Goal: Transaction & Acquisition: Book appointment/travel/reservation

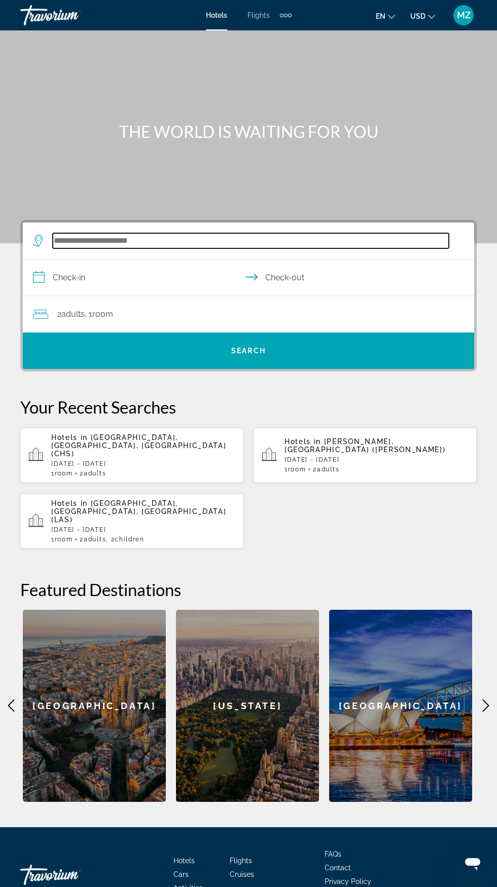
click at [221, 246] on input "Search widget" at bounding box center [251, 240] width 396 height 15
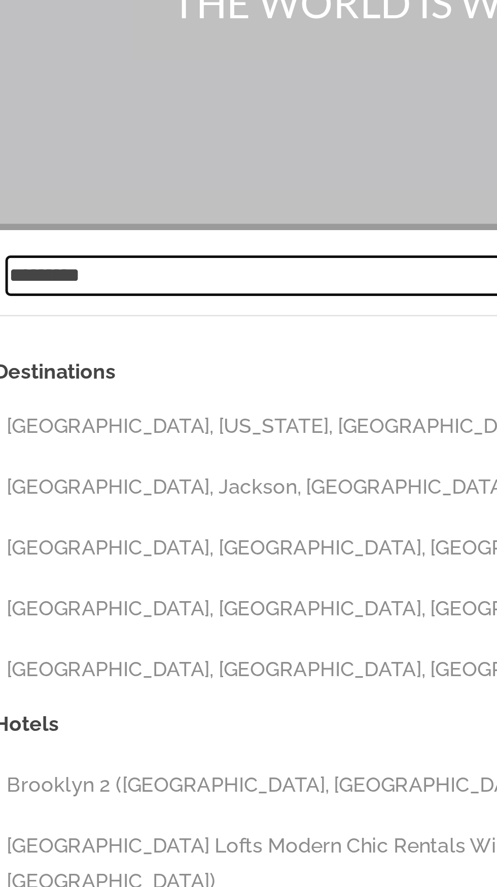
scroll to position [77, 0]
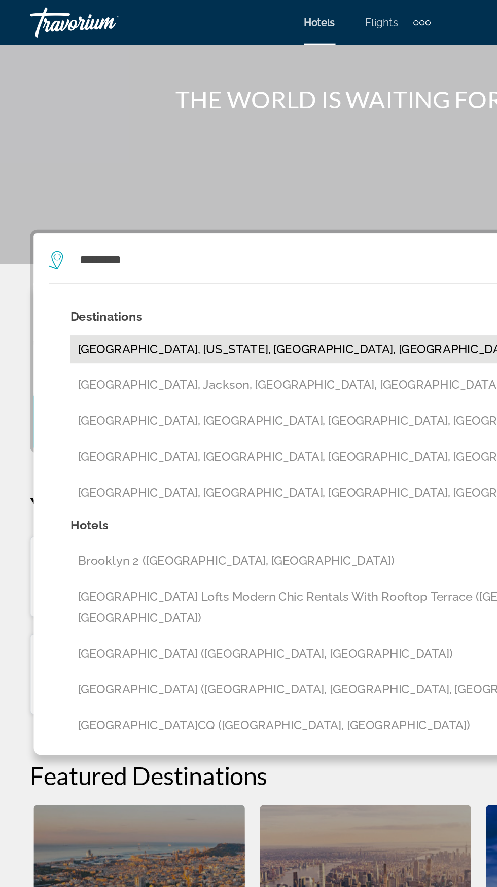
click at [197, 227] on button "[GEOGRAPHIC_DATA], [US_STATE], [GEOGRAPHIC_DATA], [GEOGRAPHIC_DATA] (QHW)" at bounding box center [256, 236] width 416 height 19
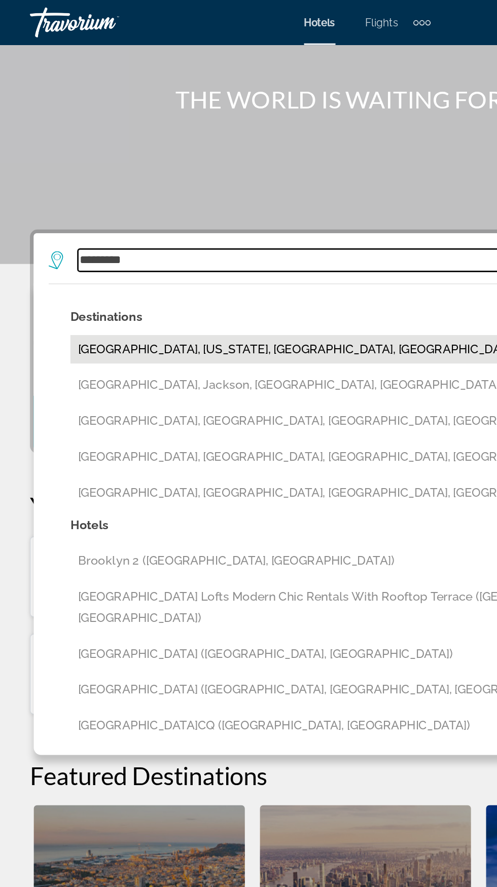
type input "**********"
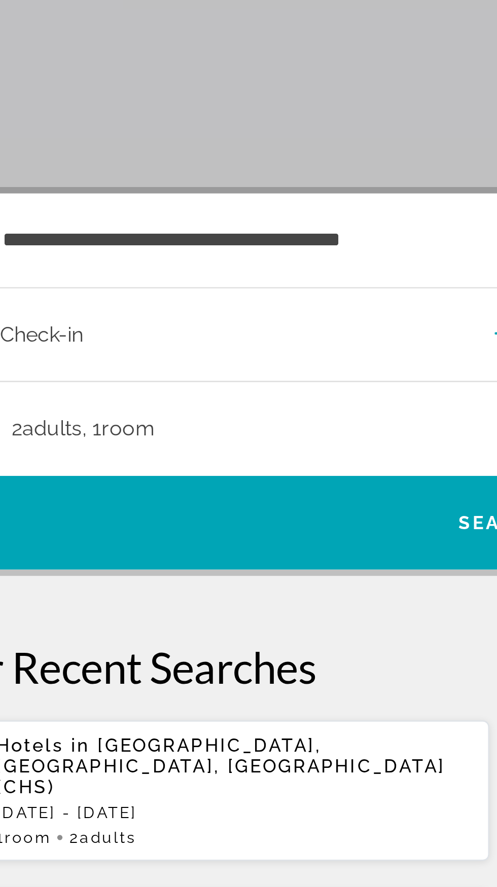
click at [77, 202] on input "**********" at bounding box center [250, 214] width 455 height 39
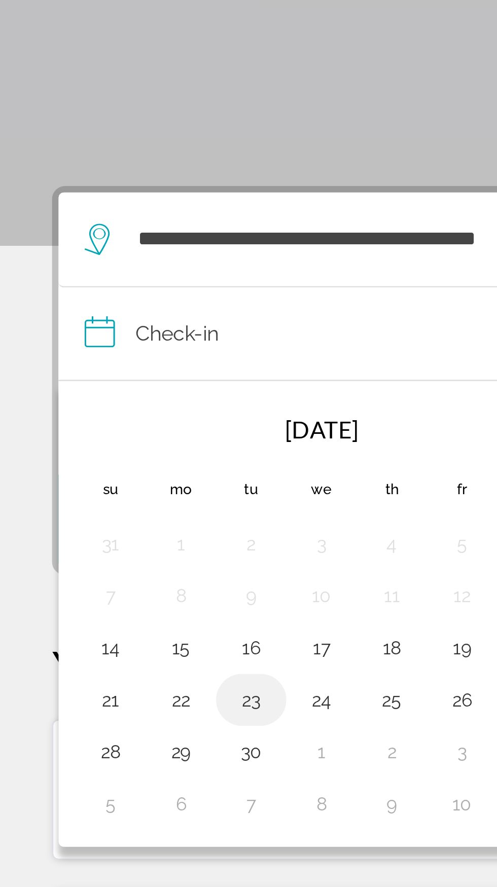
click at [98, 349] on button "23" at bounding box center [98, 356] width 16 height 14
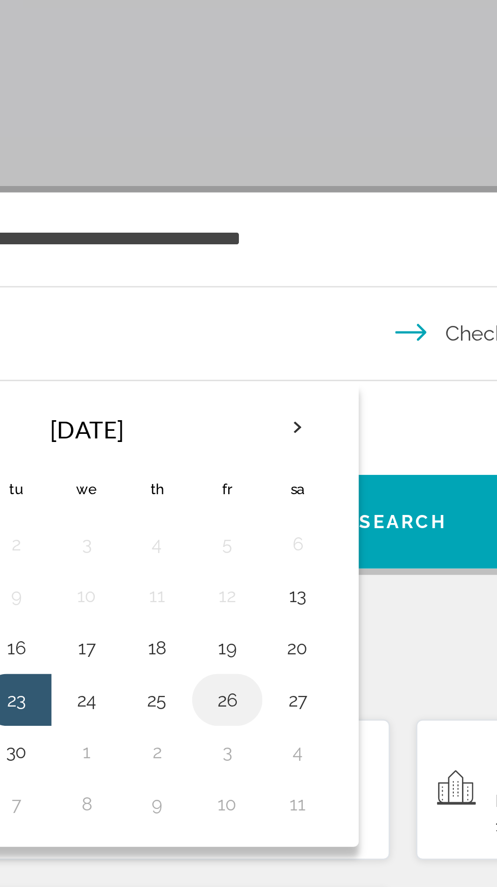
click at [184, 349] on button "26" at bounding box center [180, 356] width 16 height 14
type input "**********"
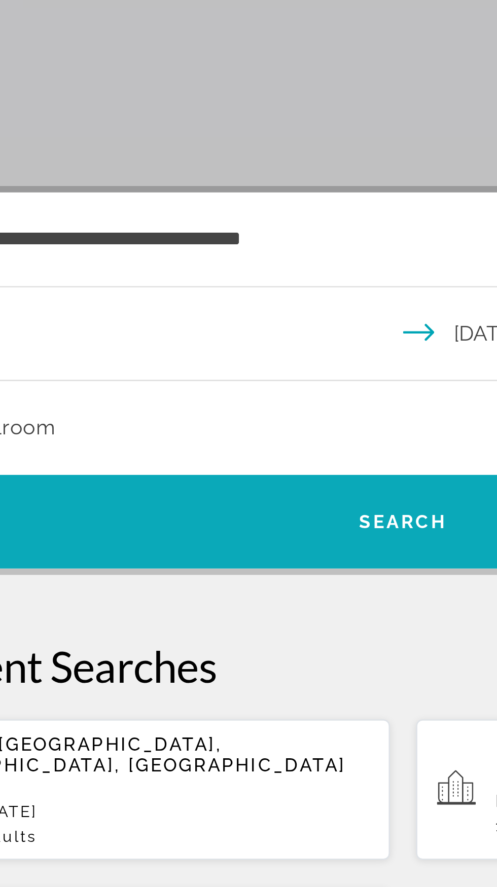
click at [238, 282] on span "Search" at bounding box center [248, 286] width 34 height 8
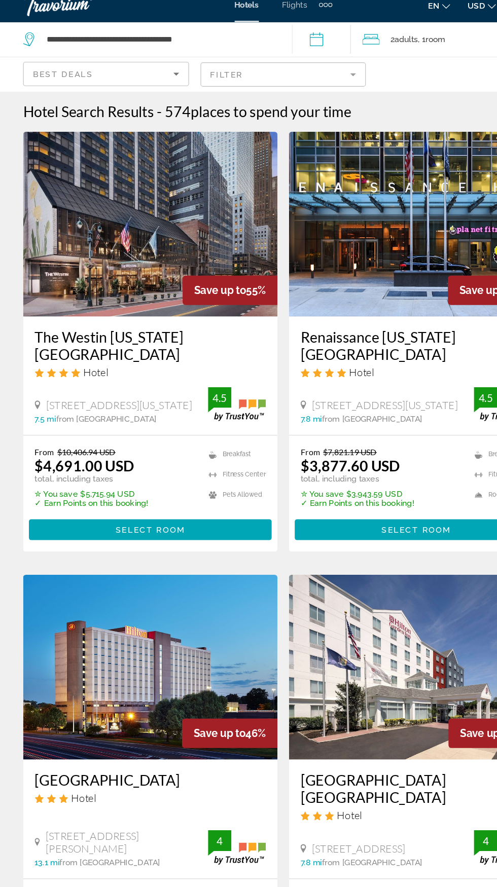
click at [153, 77] on icon "Sort by" at bounding box center [155, 76] width 12 height 12
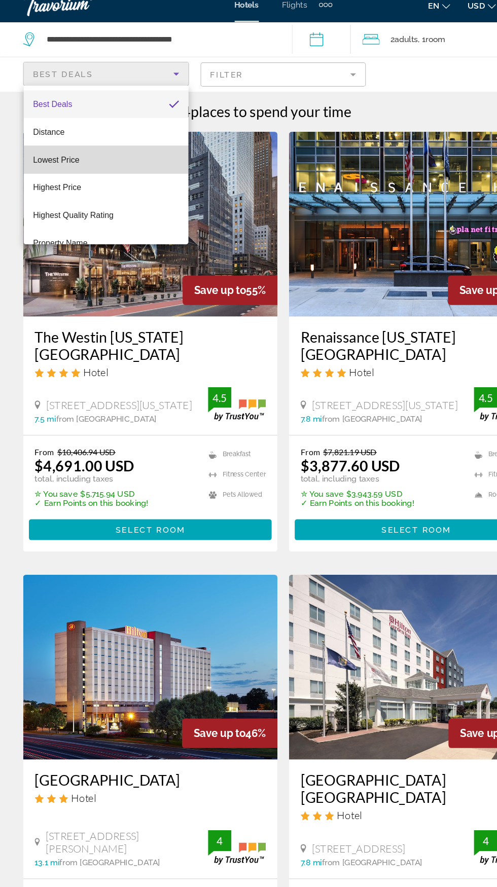
click at [104, 152] on mat-option "Lowest Price" at bounding box center [93, 151] width 144 height 24
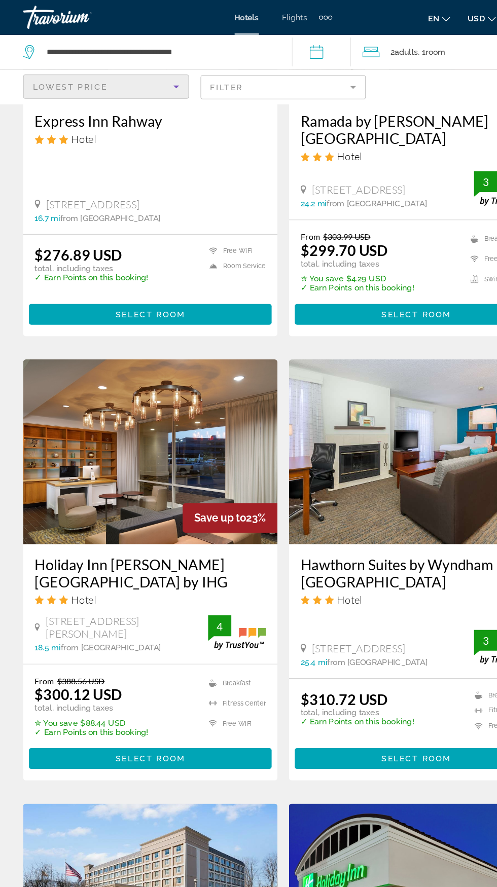
scroll to position [948, 0]
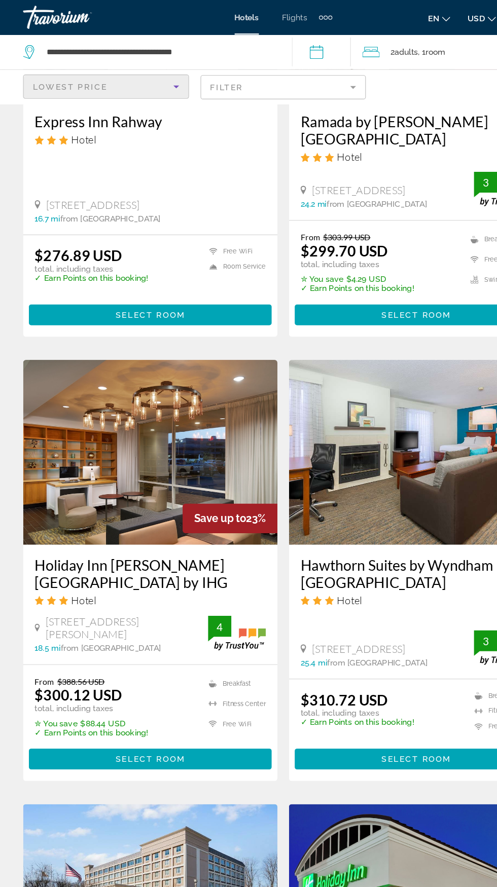
click at [179, 388] on img "Main content" at bounding box center [131, 397] width 223 height 162
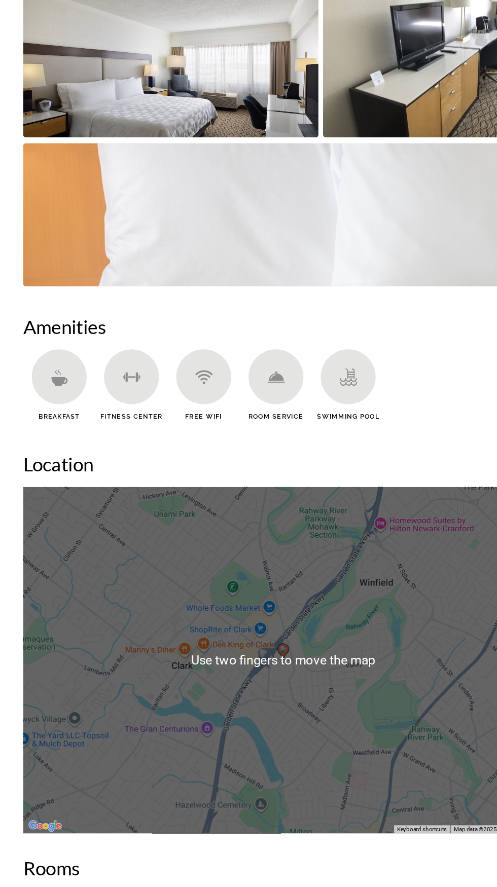
scroll to position [790, 0]
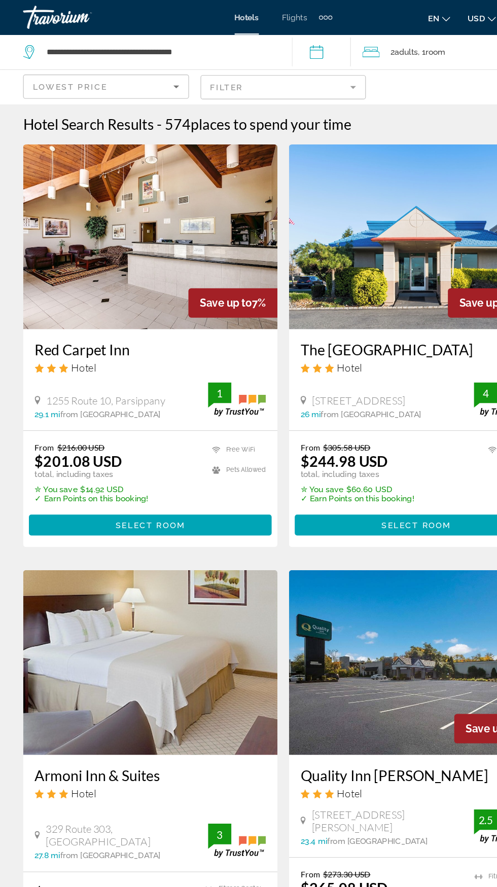
click at [290, 69] on mat-form-field "Filter" at bounding box center [248, 76] width 145 height 21
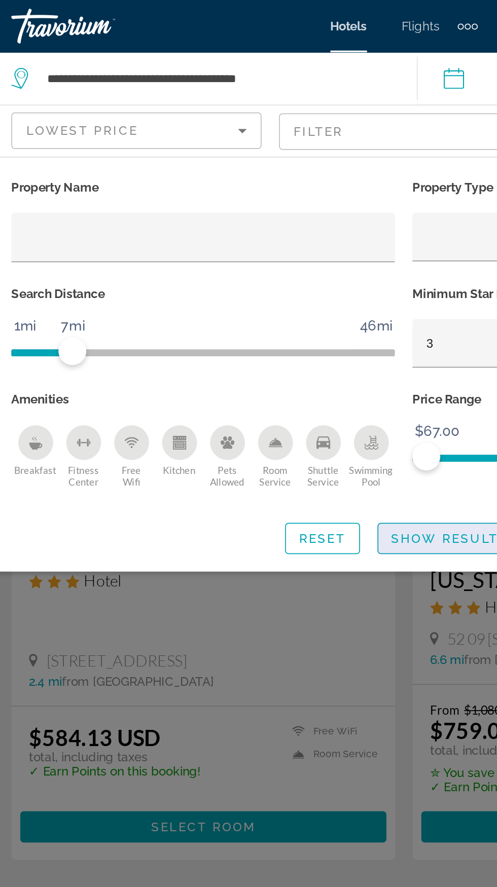
click at [260, 313] on span "Show Results" at bounding box center [275, 313] width 68 height 8
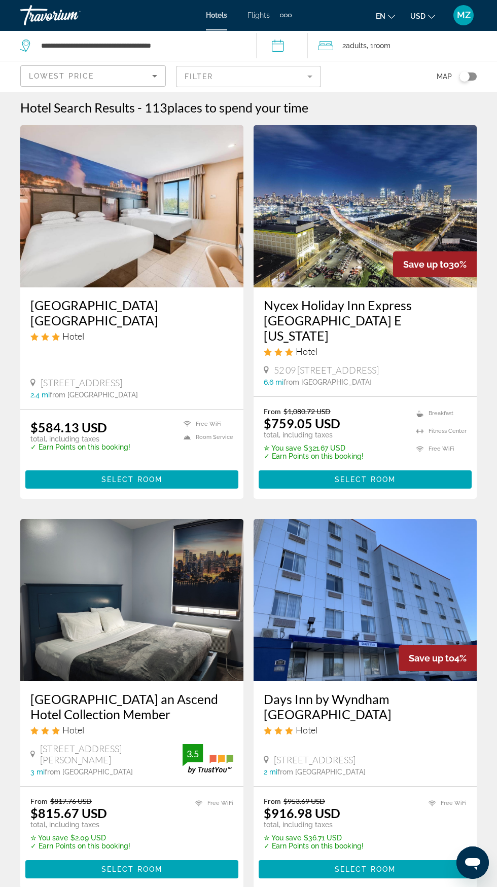
scroll to position [30, 0]
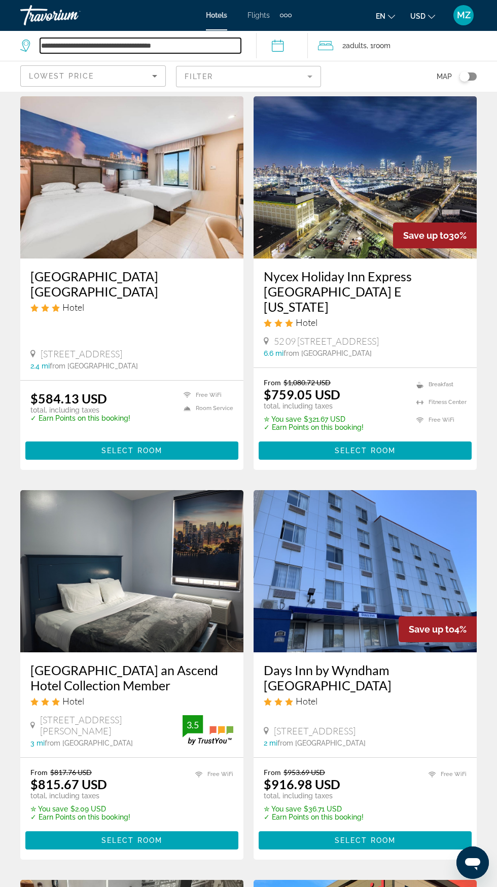
click at [108, 51] on input "**********" at bounding box center [140, 45] width 201 height 15
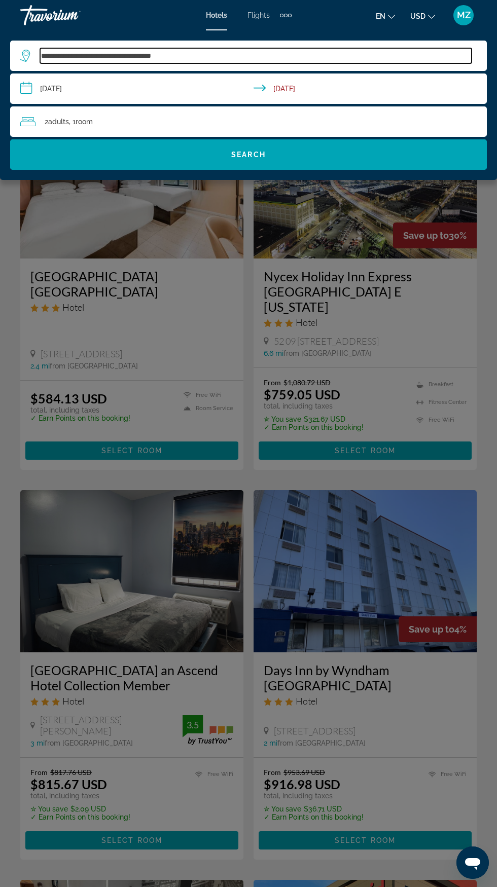
scroll to position [4, 0]
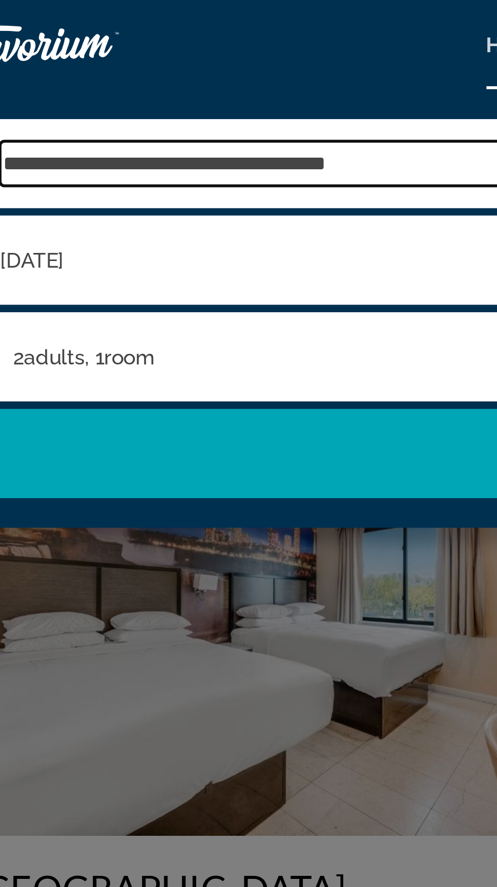
click at [135, 56] on input "**********" at bounding box center [255, 55] width 431 height 15
click at [141, 55] on input "**********" at bounding box center [255, 55] width 431 height 15
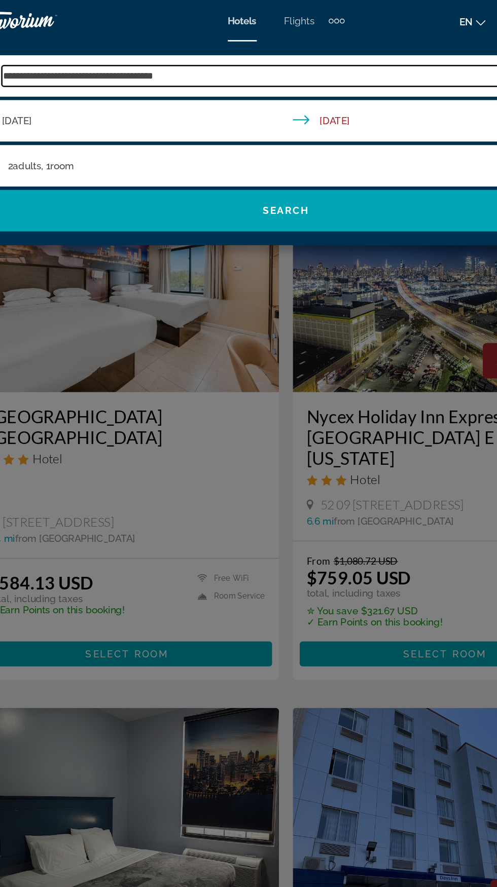
scroll to position [0, 0]
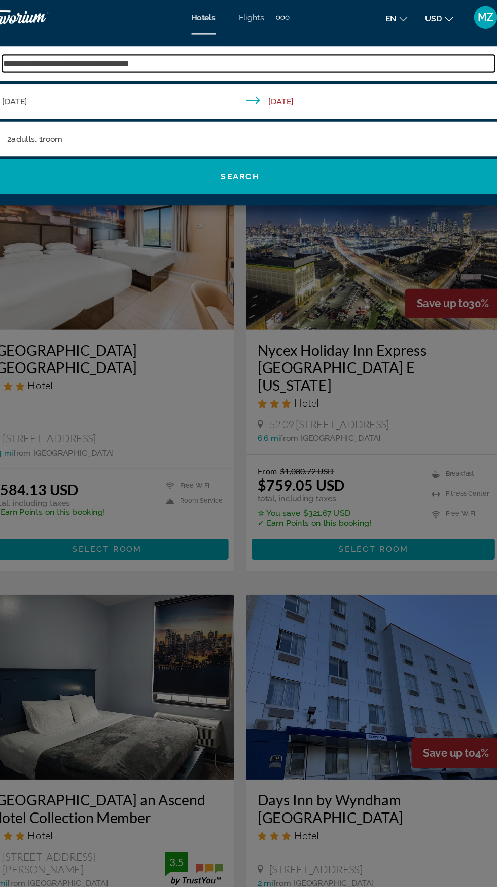
click at [263, 59] on input "**********" at bounding box center [255, 55] width 431 height 15
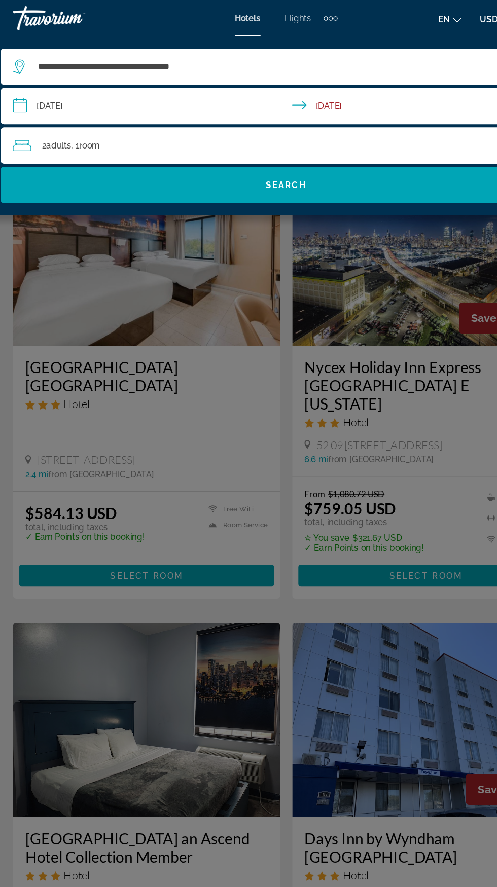
click at [233, 273] on div "Main content" at bounding box center [248, 443] width 497 height 887
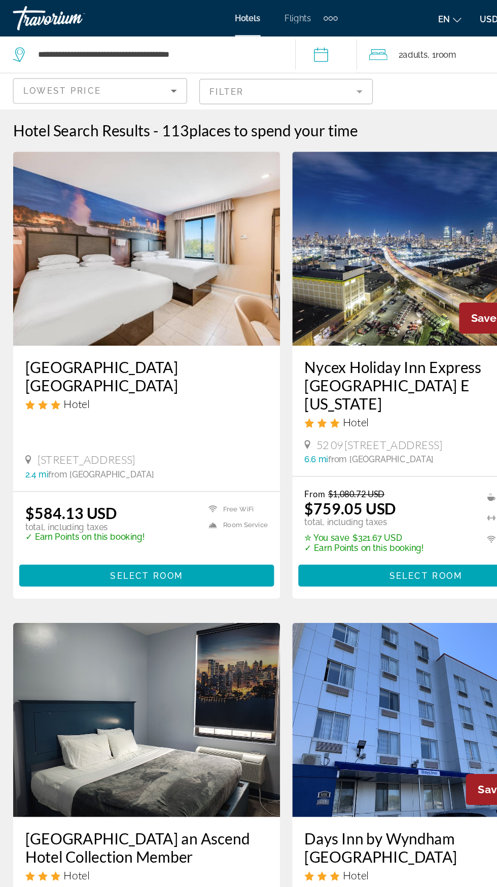
click at [239, 82] on mat-form-field "Filter" at bounding box center [248, 76] width 145 height 21
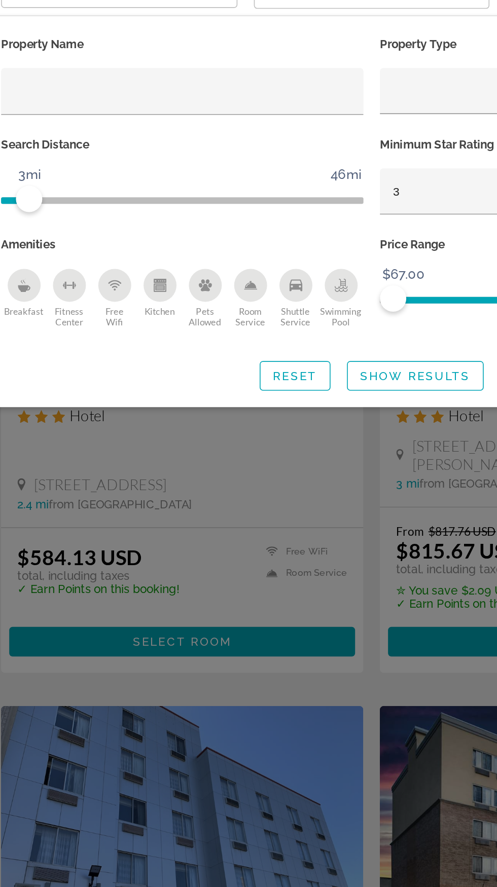
click at [211, 402] on div "Search widget" at bounding box center [248, 519] width 497 height 735
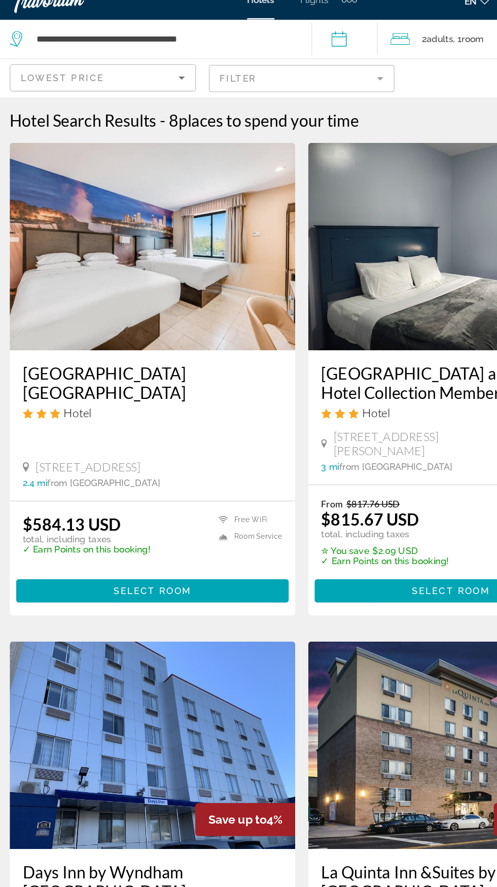
click at [258, 85] on mat-form-field "Filter" at bounding box center [248, 76] width 145 height 21
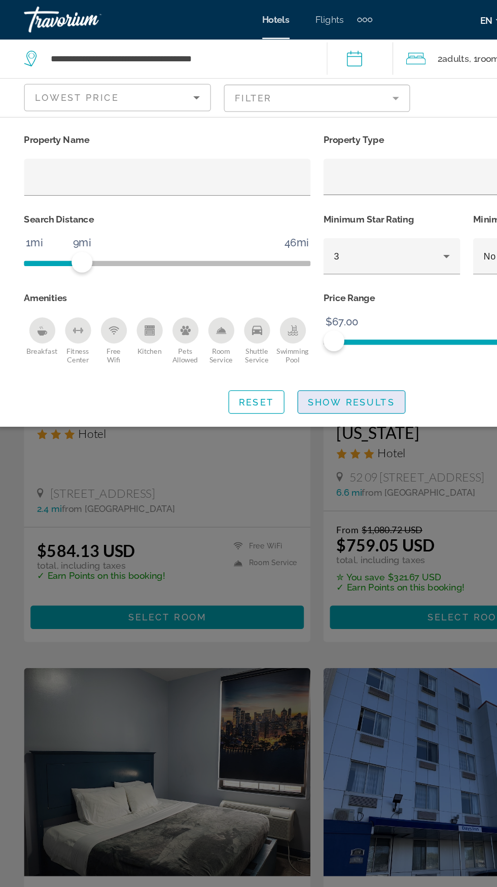
click at [277, 316] on span "Show Results" at bounding box center [275, 313] width 68 height 8
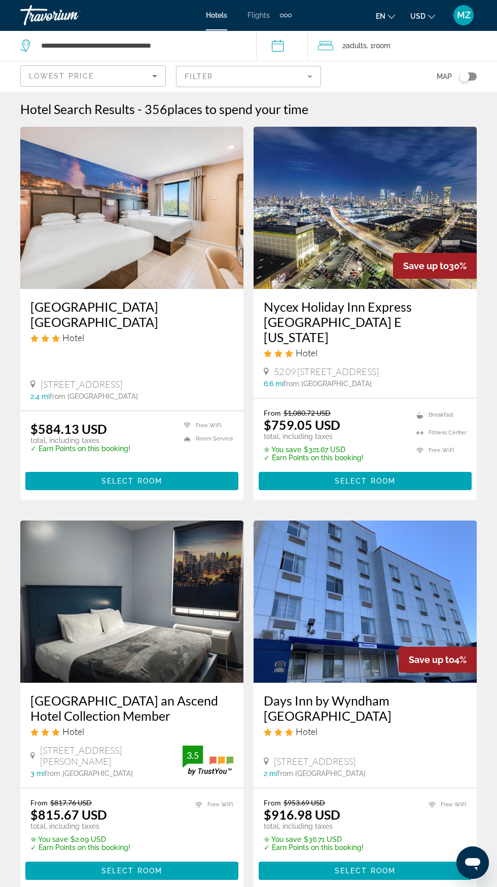
click at [140, 230] on img "Main content" at bounding box center [131, 208] width 223 height 162
click at [268, 77] on mat-form-field "Filter" at bounding box center [248, 76] width 145 height 21
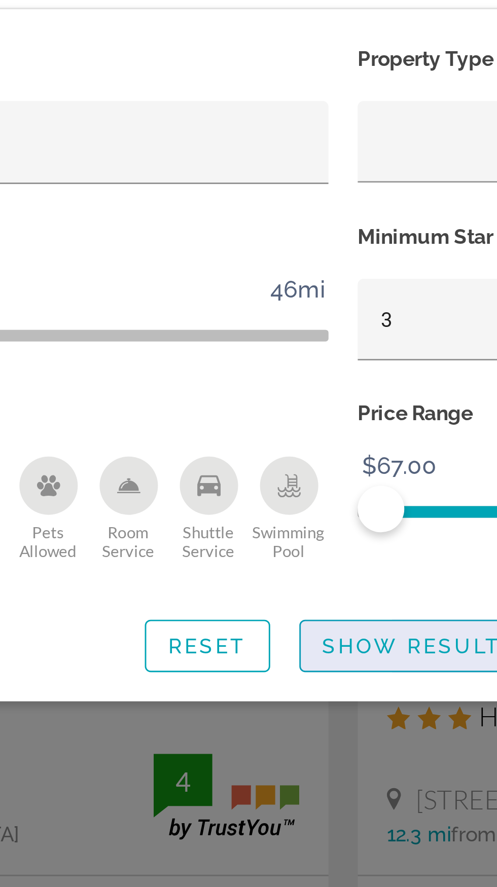
click at [270, 310] on span "Show Results" at bounding box center [275, 313] width 68 height 8
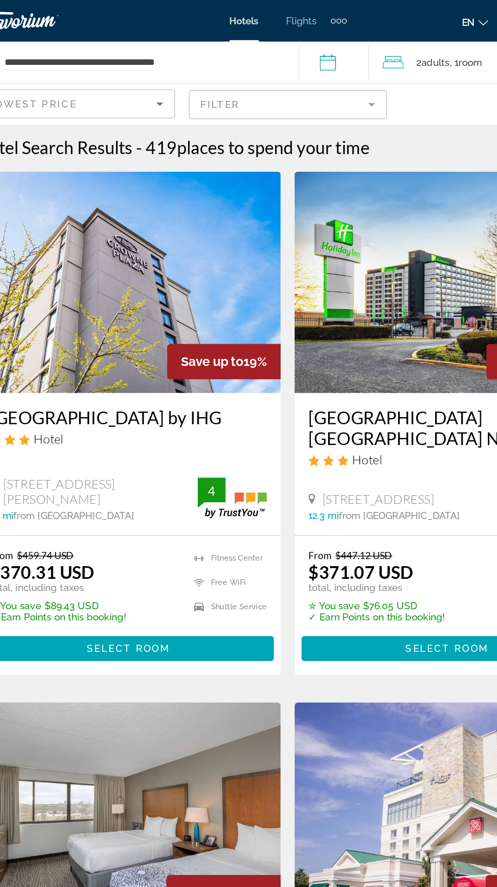
scroll to position [1, 0]
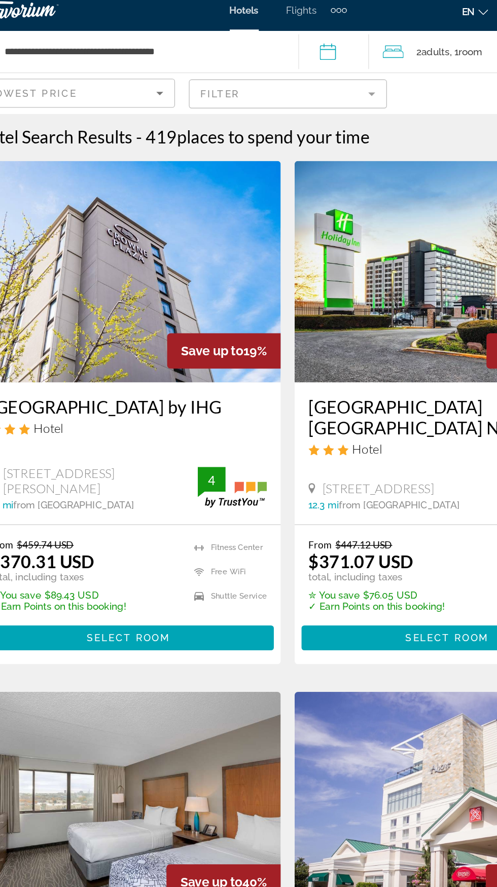
click at [279, 76] on mat-form-field "Filter" at bounding box center [248, 76] width 145 height 21
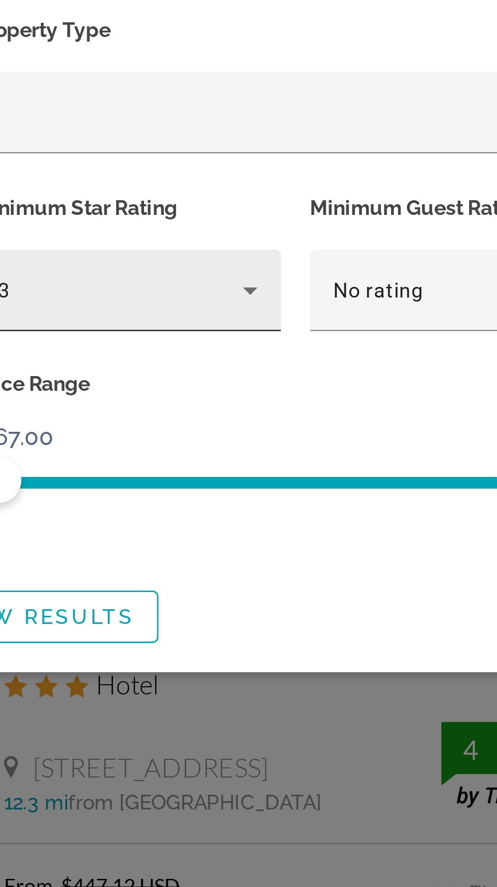
click at [346, 202] on icon "Hotel Filters" at bounding box center [349, 200] width 12 height 12
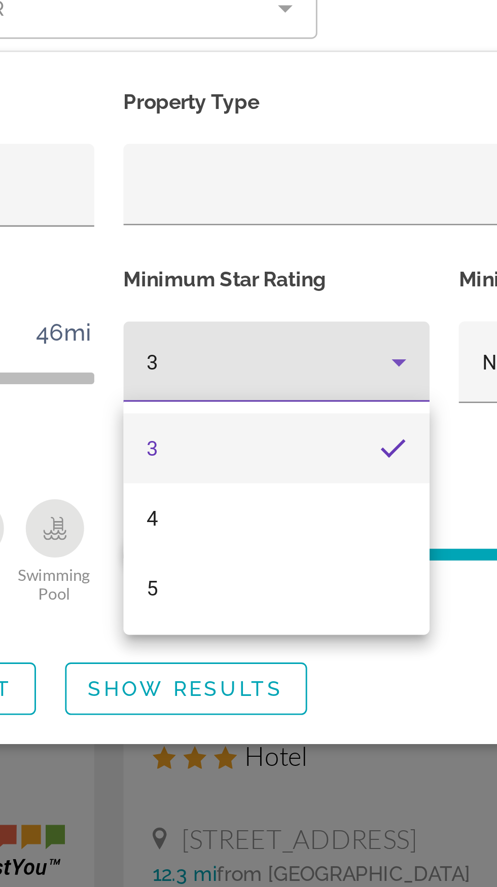
click at [337, 166] on div at bounding box center [248, 443] width 497 height 887
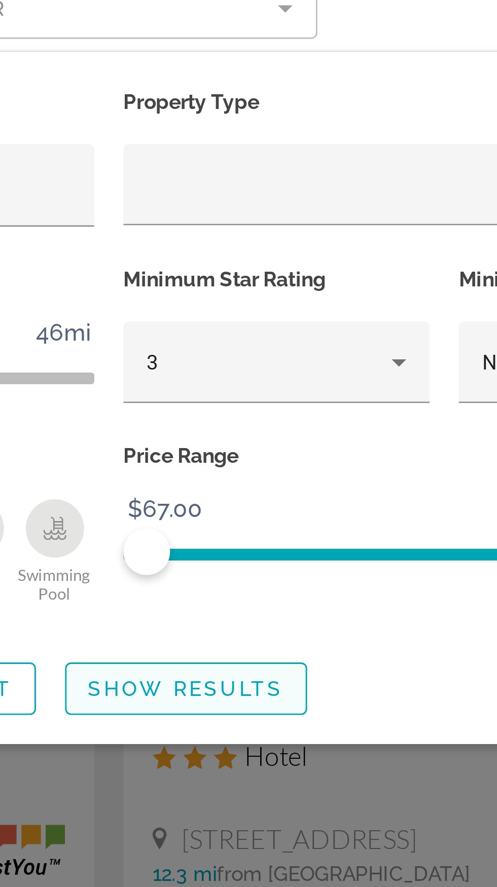
click at [293, 321] on span "Search widget" at bounding box center [275, 313] width 83 height 24
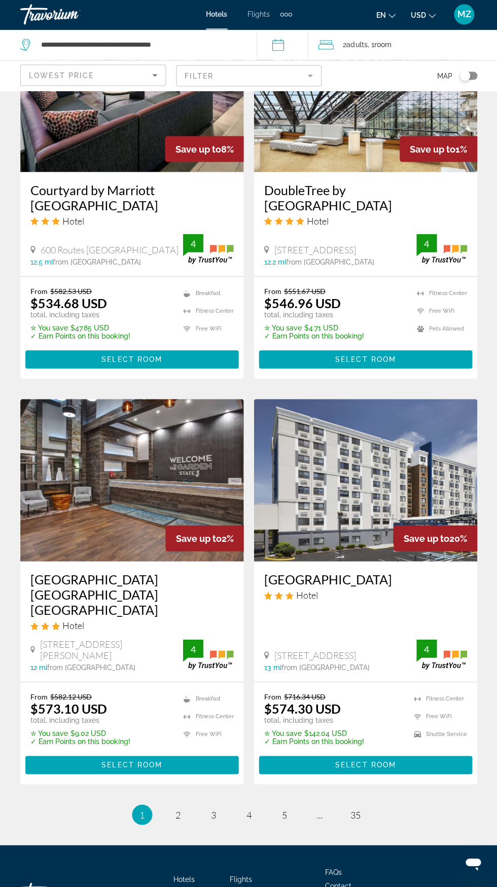
scroll to position [1676, 0]
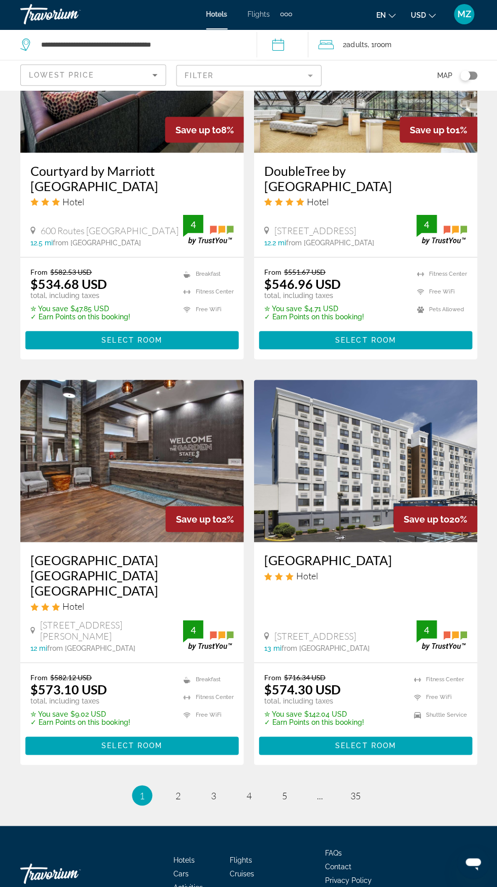
click at [491, 81] on app-hotels-search-filters "Lowest Price Filter Map" at bounding box center [248, 76] width 497 height 30
click at [471, 76] on div "Toggle map" at bounding box center [467, 76] width 17 height 8
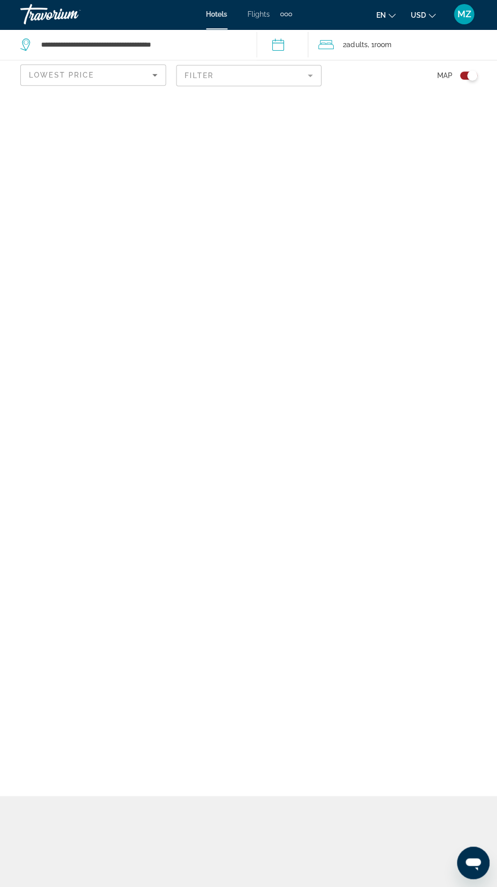
scroll to position [78, 0]
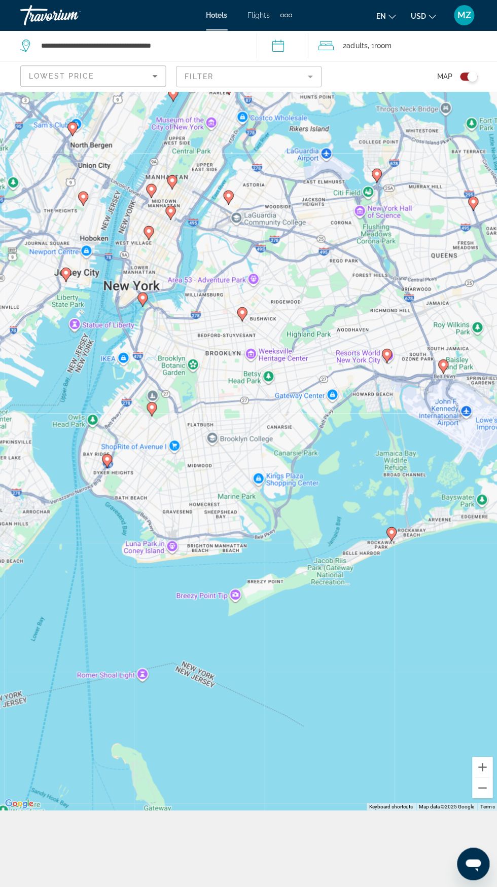
click at [242, 315] on image "Main content" at bounding box center [242, 312] width 6 height 6
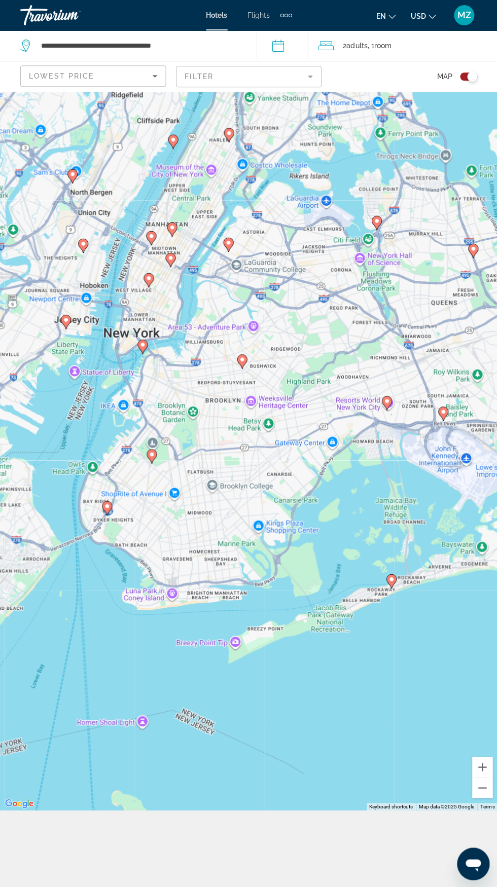
click at [212, 737] on div "To navigate, press the arrow keys. To activate drag with keyboard, press Alt + …" at bounding box center [248, 411] width 497 height 796
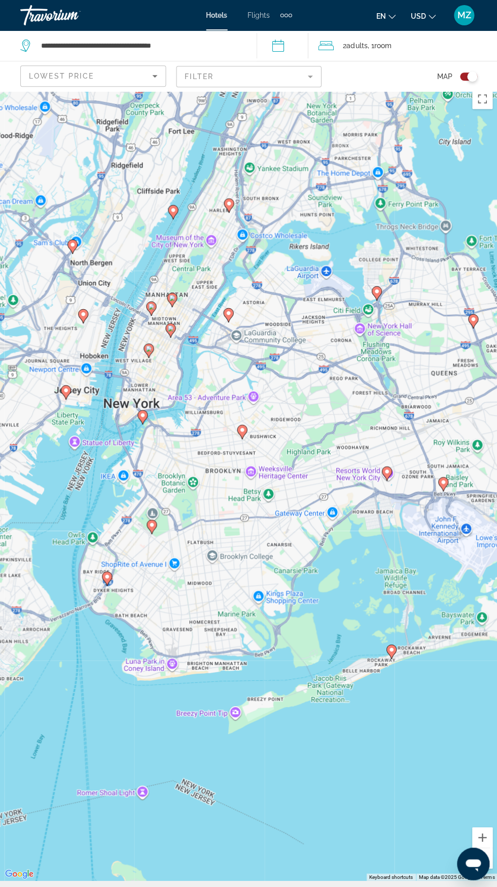
scroll to position [1, 0]
